Goal: Task Accomplishment & Management: Use online tool/utility

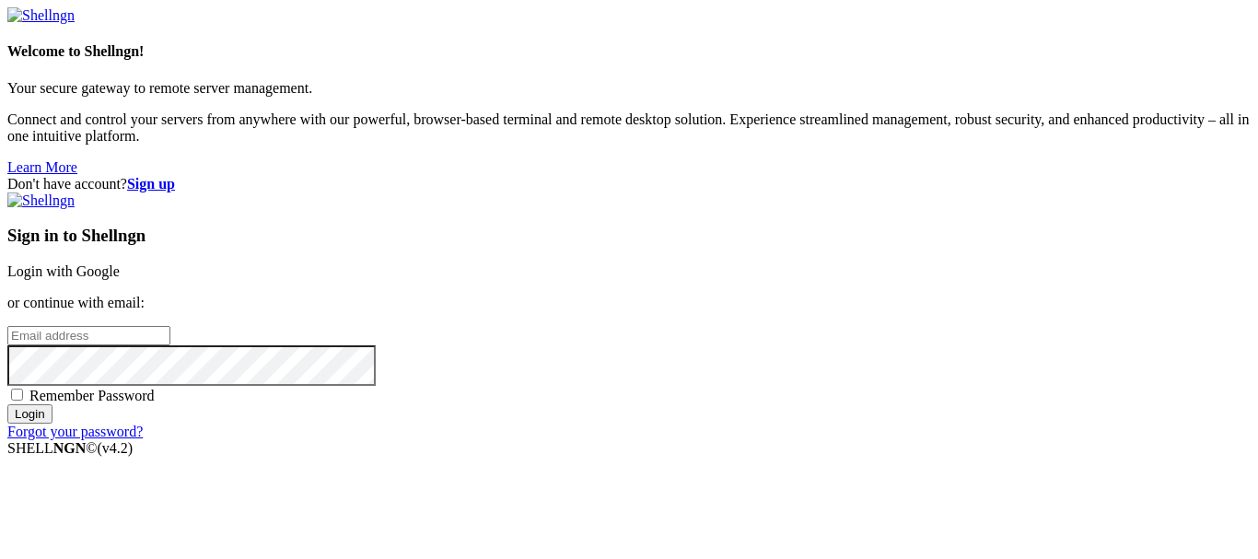
click at [175, 176] on strong "Sign up" at bounding box center [151, 184] width 48 height 16
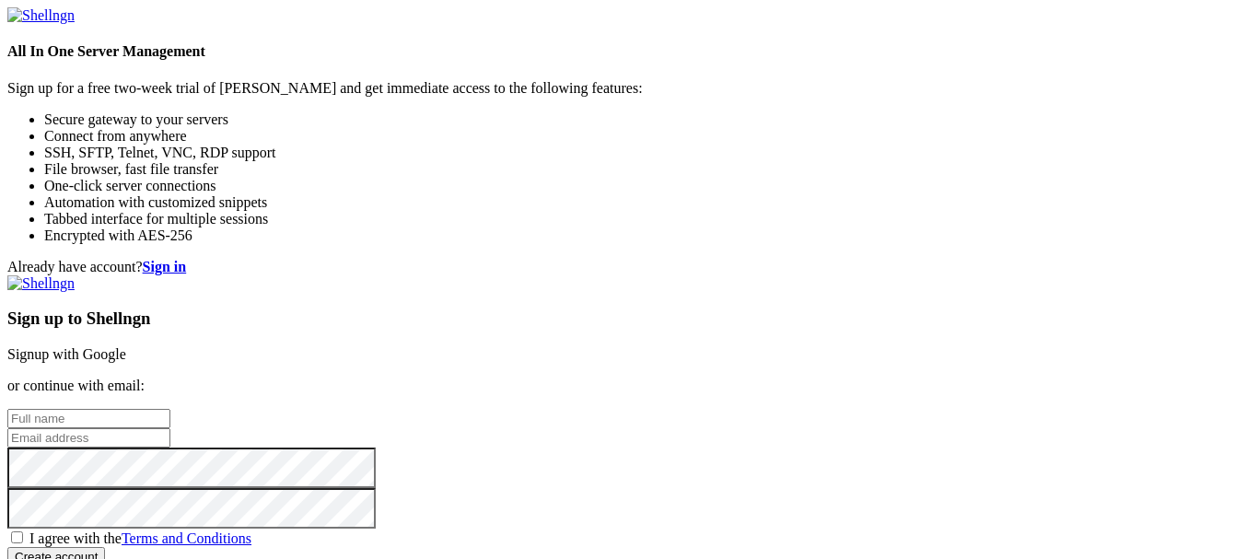
scroll to position [117, 0]
click at [170, 409] on input "text" at bounding box center [88, 418] width 163 height 19
type input "Arek C"
click at [170, 428] on input "email" at bounding box center [88, 437] width 163 height 19
type input "[EMAIL_ADDRESS][DOMAIN_NAME]"
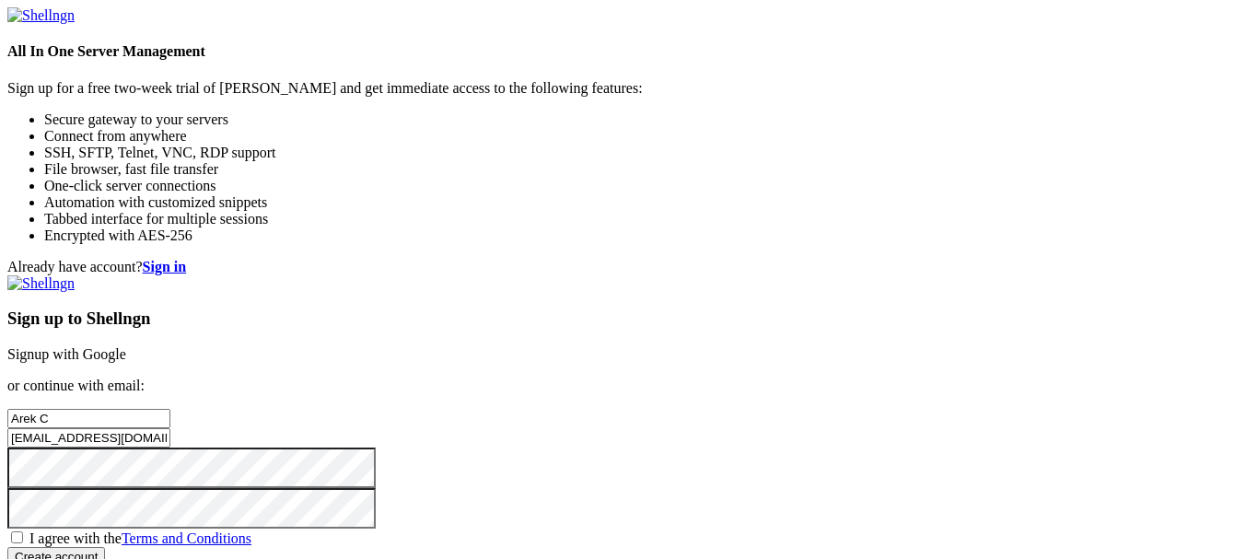
click at [251, 530] on span "I agree with the Terms and Conditions" at bounding box center [140, 538] width 222 height 16
click at [23, 531] on input "I agree with the Terms and Conditions" at bounding box center [17, 537] width 12 height 12
checkbox input "true"
click at [105, 547] on input "Create account" at bounding box center [56, 556] width 98 height 19
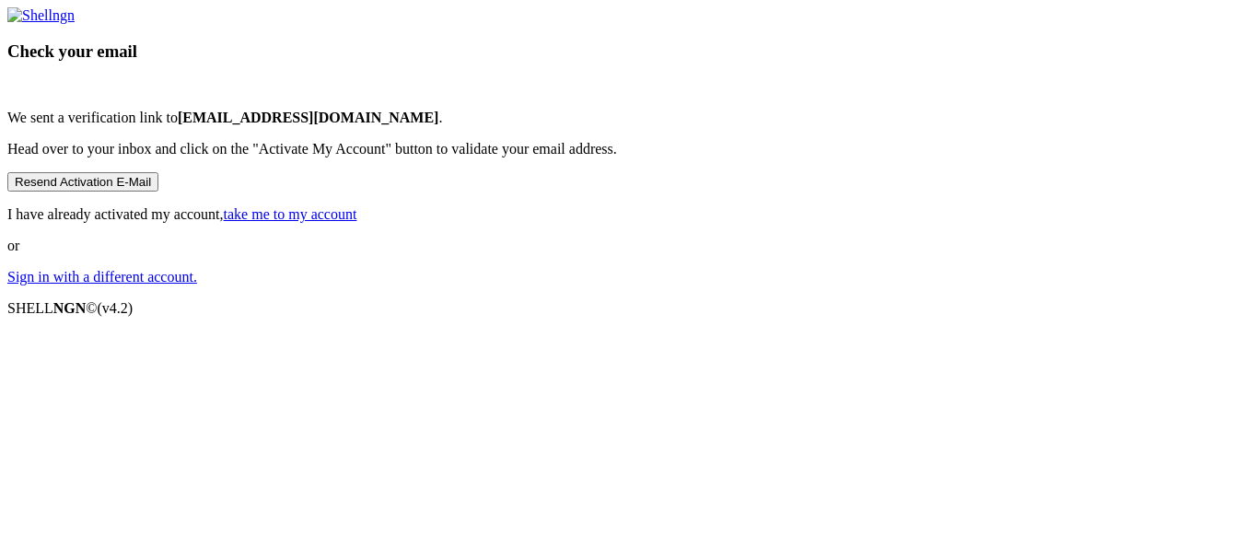
scroll to position [55, 0]
click at [357, 222] on link "take me to my account" at bounding box center [291, 214] width 134 height 16
click at [978, 285] on div "Check your email We sent a verification link to arekc1919@icloud.com . Head ove…" at bounding box center [628, 146] width 1243 height 278
click at [357, 222] on link "take me to my account" at bounding box center [291, 214] width 134 height 16
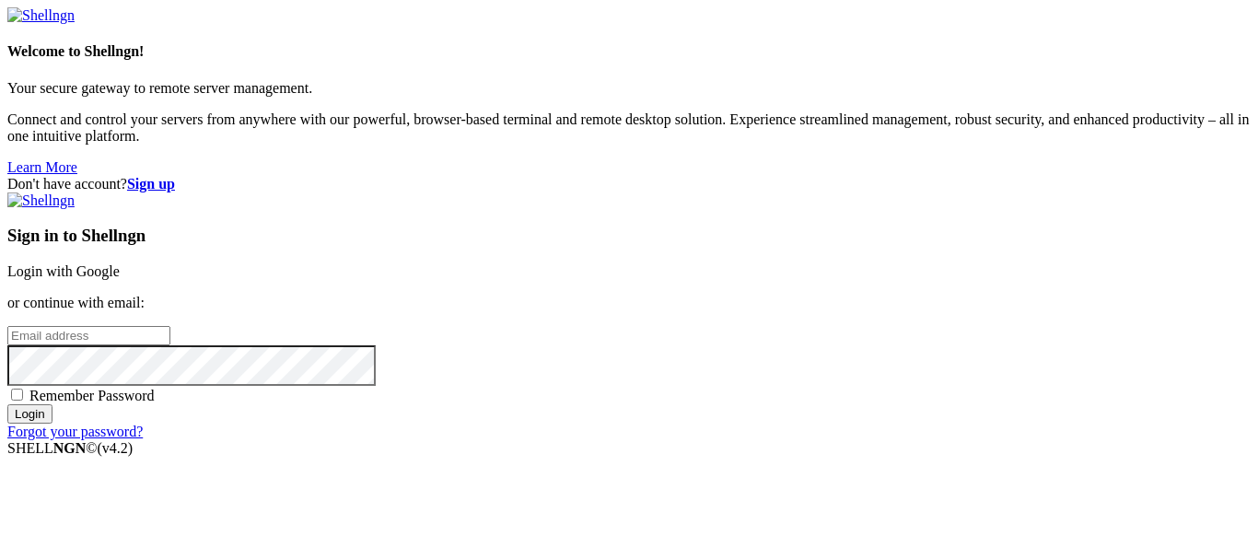
type input "[EMAIL_ADDRESS][DOMAIN_NAME]"
click at [52, 424] on input "Login" at bounding box center [29, 413] width 45 height 19
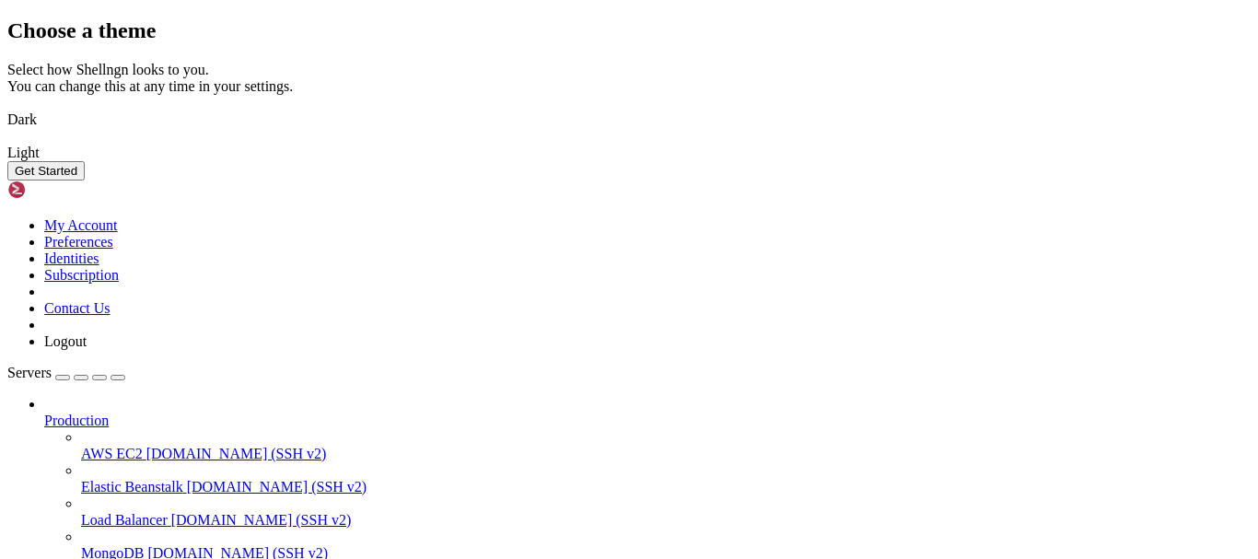
click at [7, 108] on img at bounding box center [7, 108] width 0 height 0
click at [85, 180] on button "Get Started" at bounding box center [45, 170] width 77 height 19
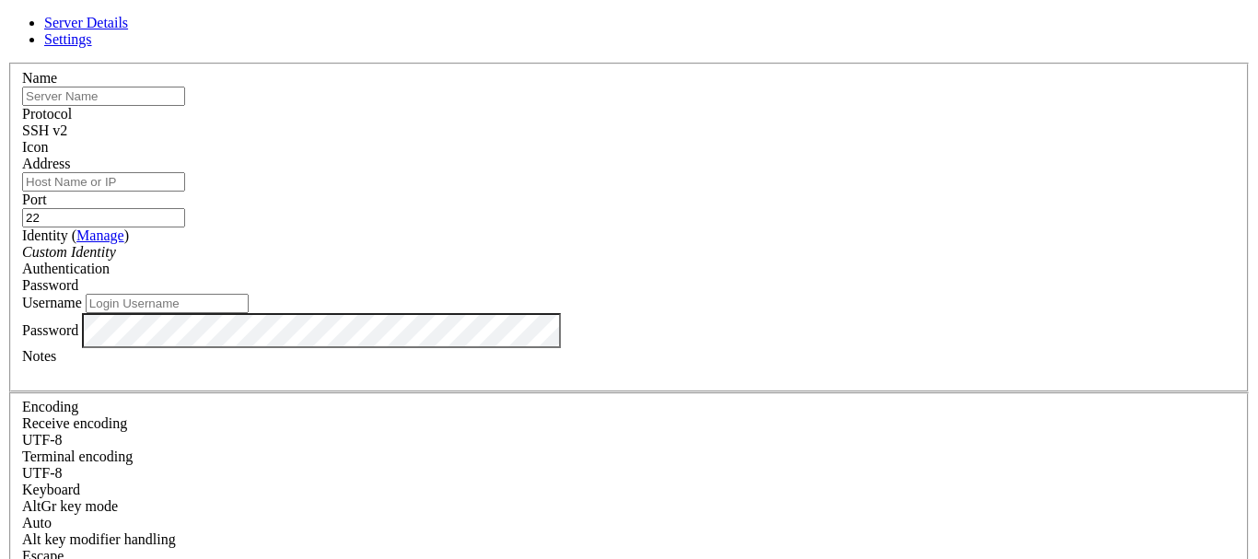
type input "[EMAIL_ADDRESS][DOMAIN_NAME]"
type input "pc"
drag, startPoint x: 544, startPoint y: 304, endPoint x: 480, endPoint y: 292, distance: 65.6
click at [249, 294] on input "[EMAIL_ADDRESS][DOMAIN_NAME]" at bounding box center [167, 303] width 163 height 19
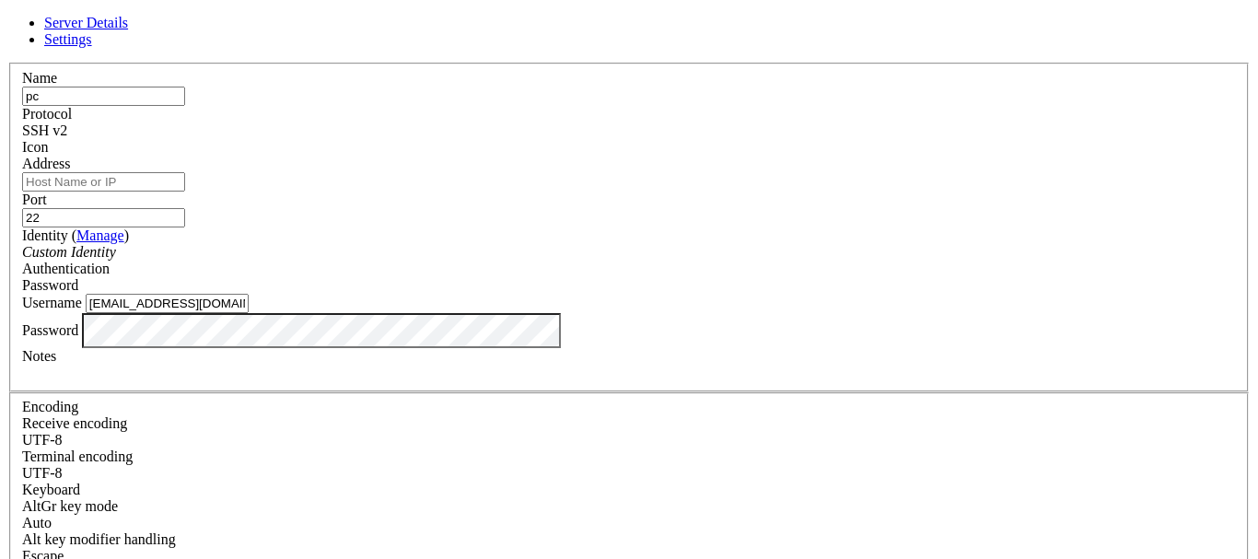
click at [376, 297] on div "Username [EMAIL_ADDRESS][DOMAIN_NAME]" at bounding box center [629, 303] width 1214 height 19
click at [486, 244] on div "Custom Identity" at bounding box center [629, 252] width 1214 height 17
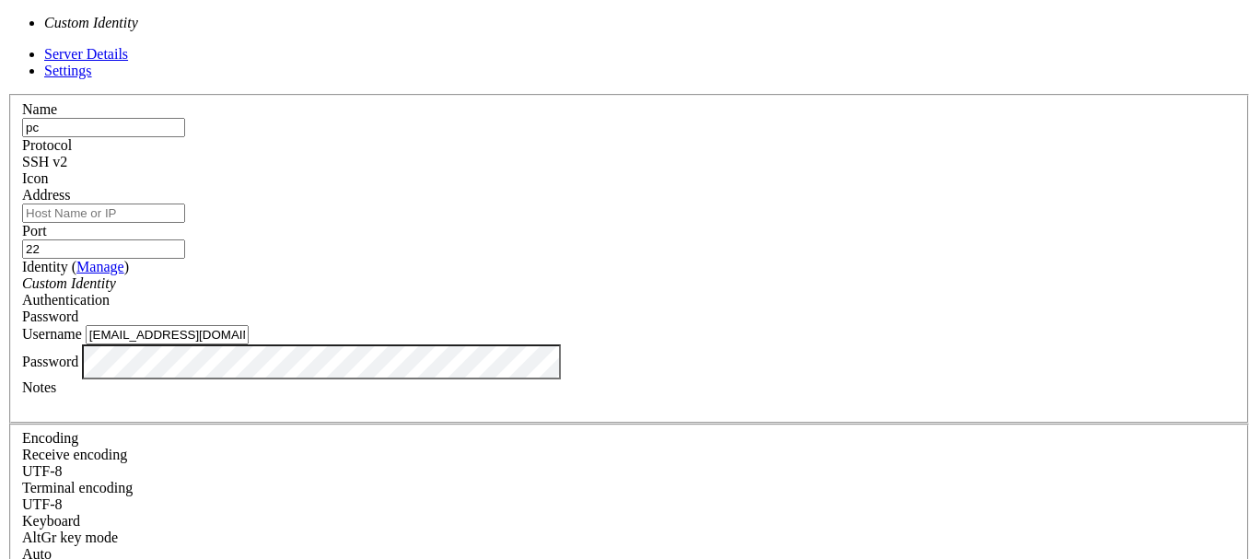
click at [529, 275] on div "Custom Identity" at bounding box center [629, 283] width 1214 height 17
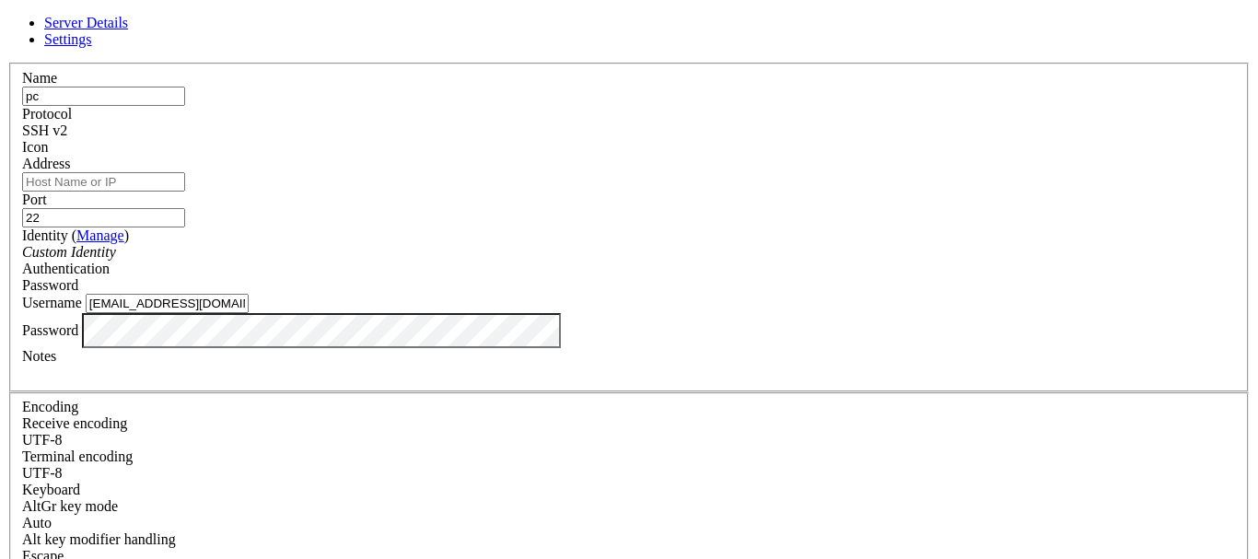
click at [767, 277] on div "Password" at bounding box center [629, 285] width 1214 height 17
click at [78, 277] on span "Password" at bounding box center [50, 285] width 56 height 16
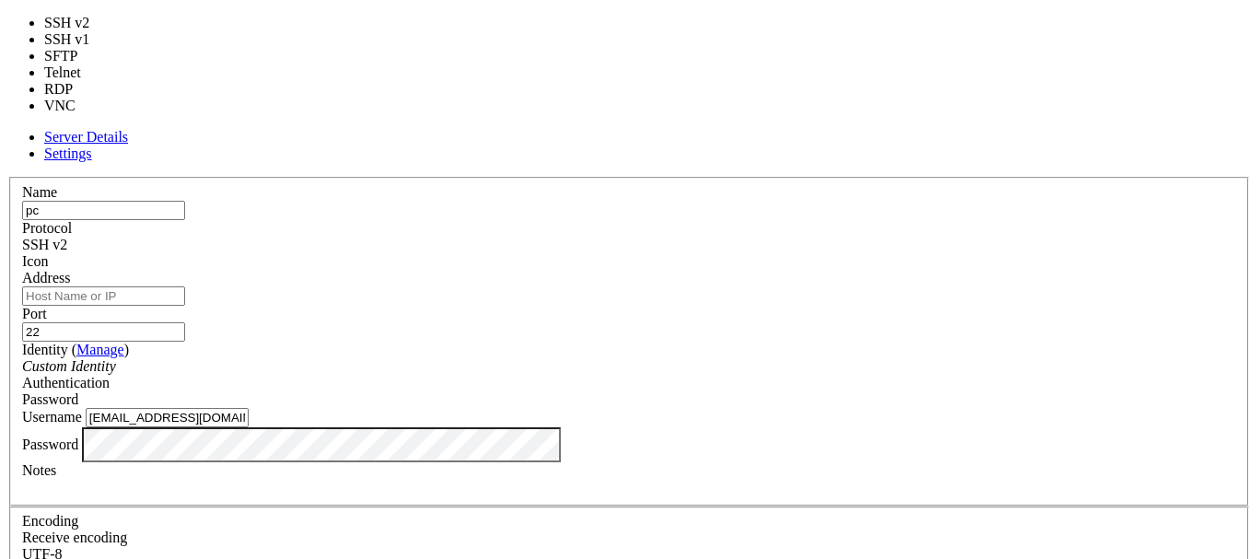
click at [67, 237] on span "SSH v2" at bounding box center [44, 245] width 45 height 16
type input "5900"
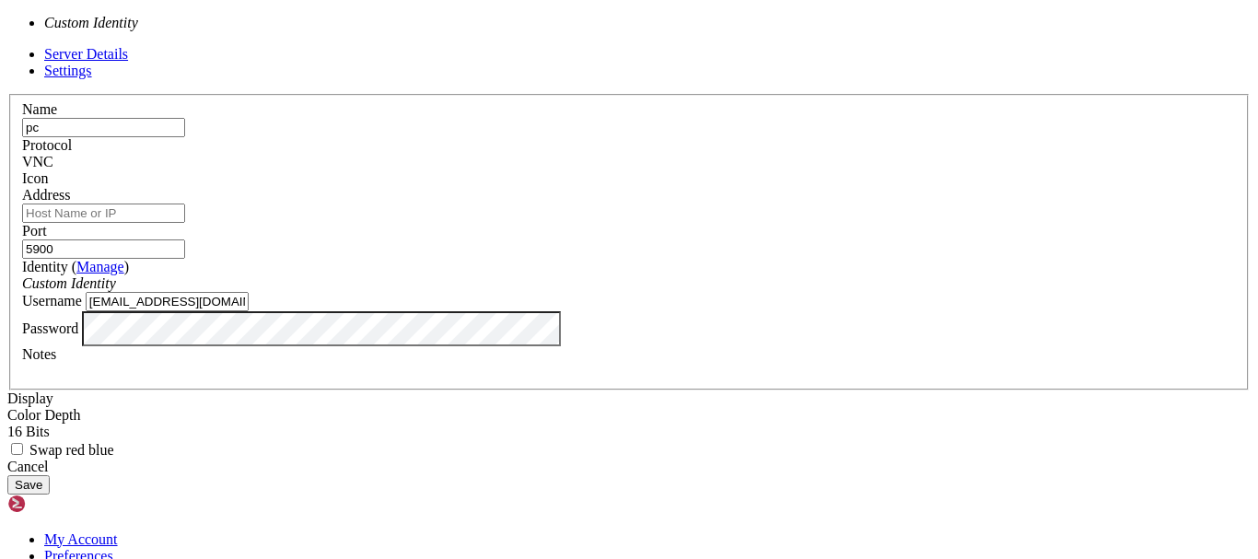
click at [757, 275] on div "Custom Identity" at bounding box center [629, 283] width 1214 height 17
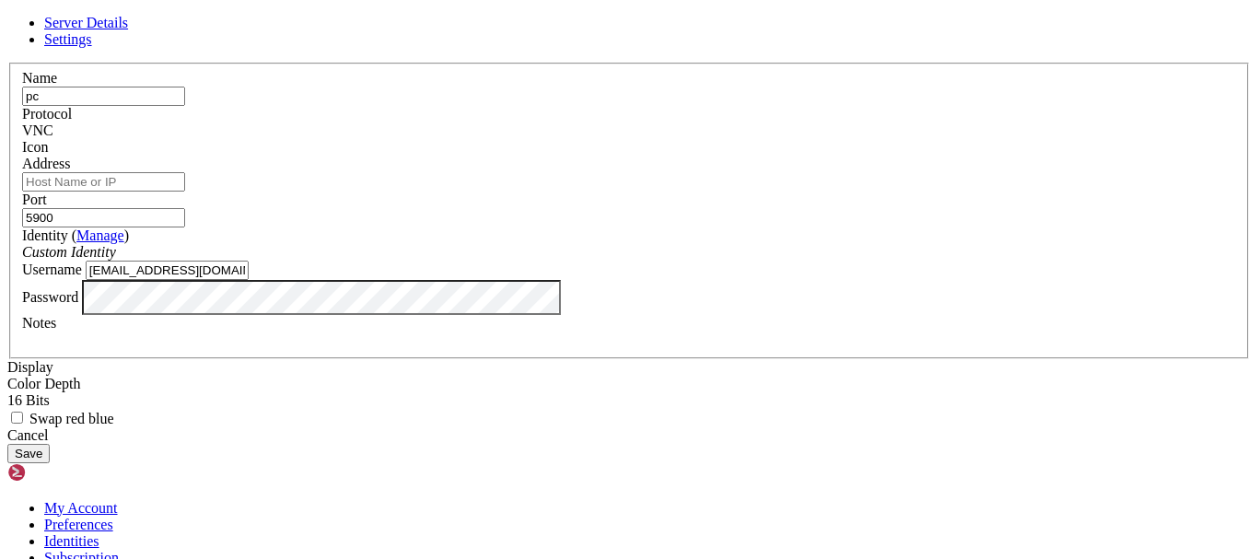
click at [698, 250] on div "Custom Identity" at bounding box center [629, 252] width 1214 height 17
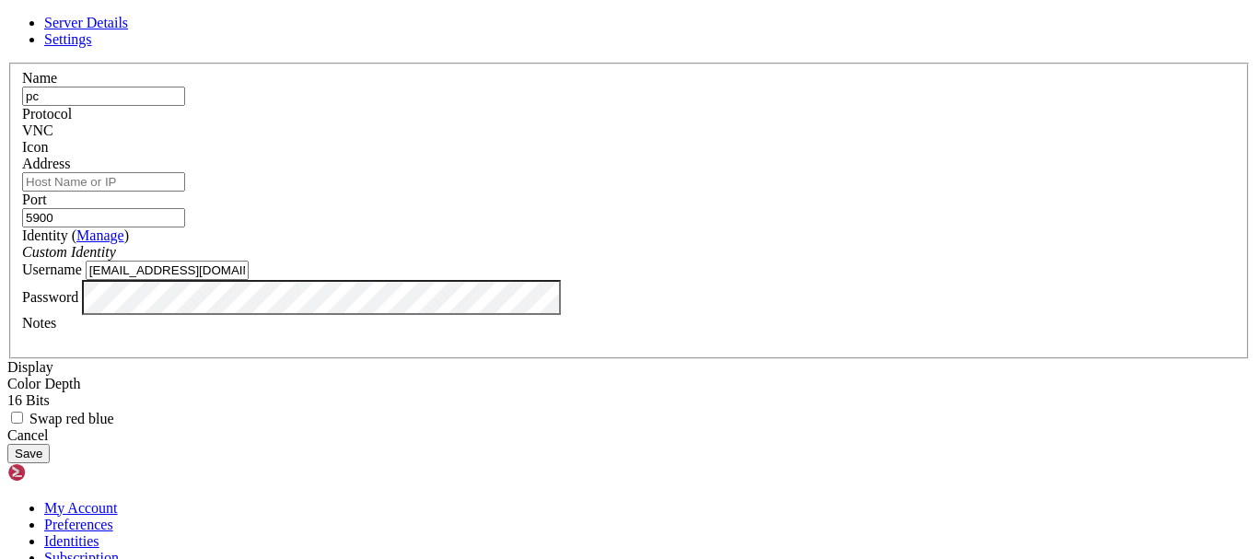
click at [22, 156] on span at bounding box center [22, 156] width 0 height 0
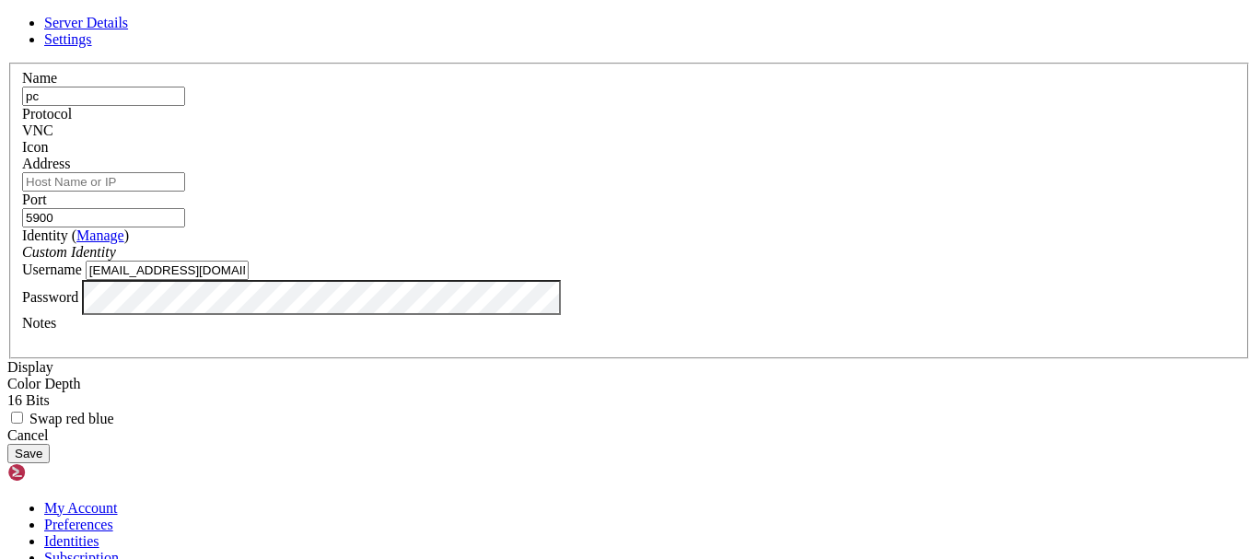
click at [185, 191] on input "Address" at bounding box center [103, 181] width 163 height 19
click at [92, 46] on span "Settings" at bounding box center [68, 39] width 48 height 16
click at [128, 30] on span "Server Details" at bounding box center [86, 23] width 84 height 16
click at [185, 192] on input "Address" at bounding box center [103, 181] width 163 height 19
